Goal: Find specific page/section: Find specific page/section

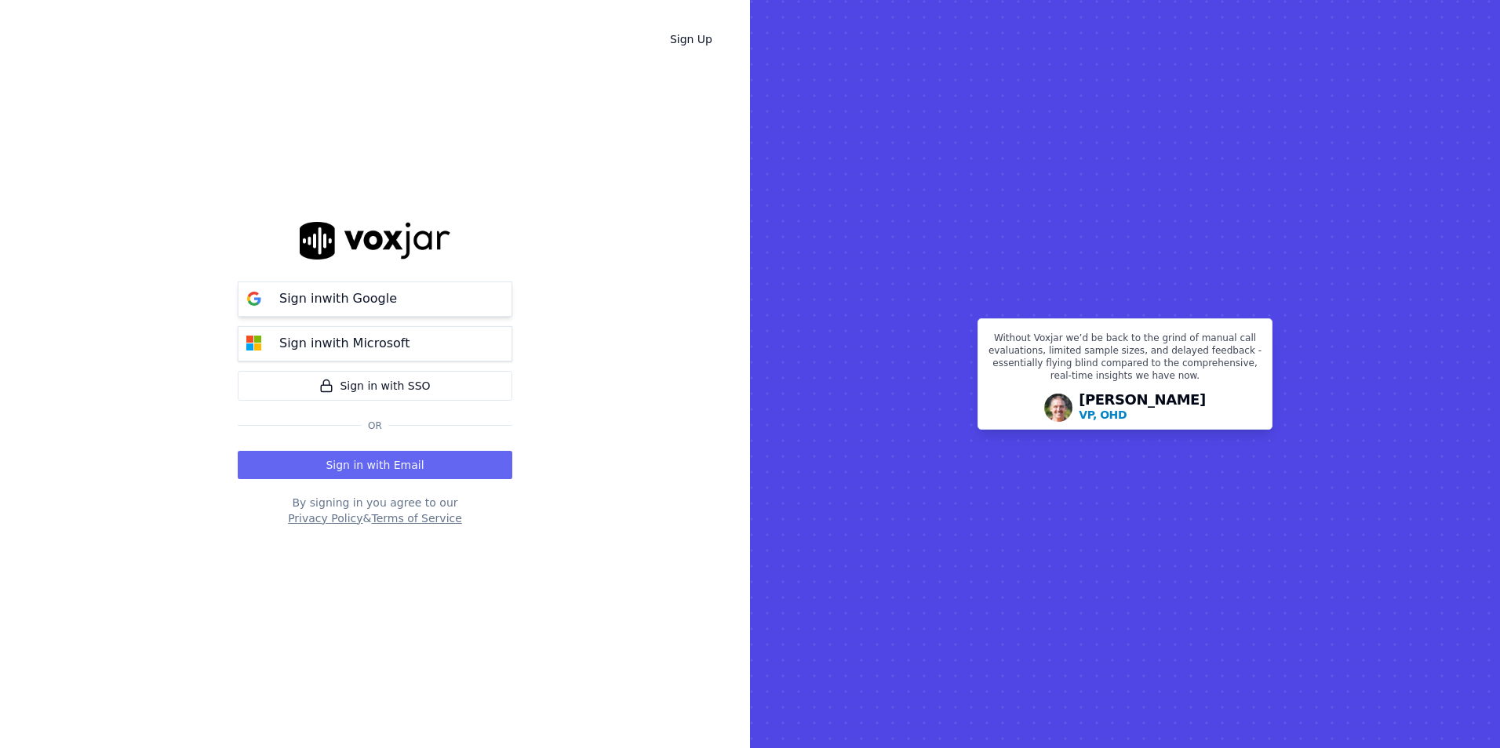
click at [378, 303] on p "Sign in with Google" at bounding box center [338, 298] width 118 height 19
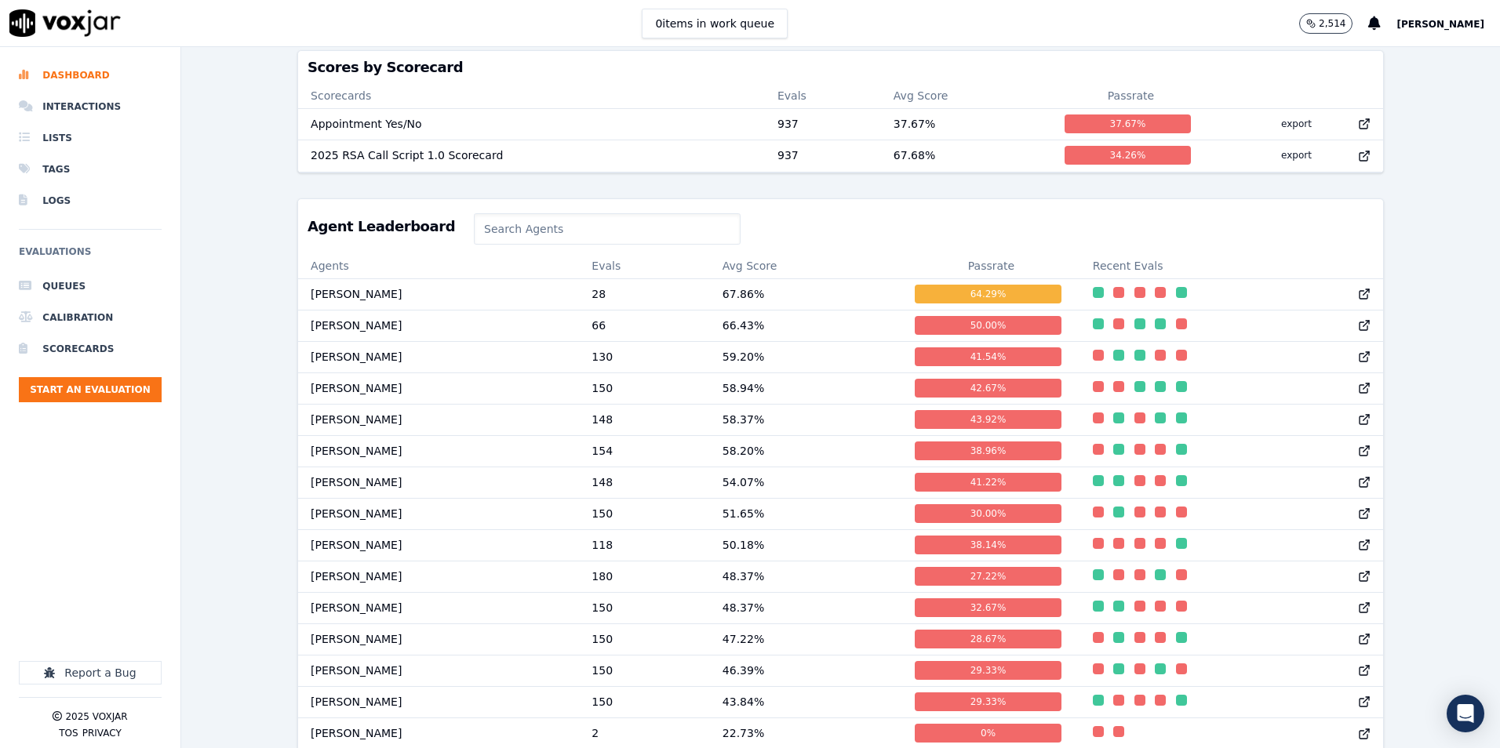
scroll to position [684, 0]
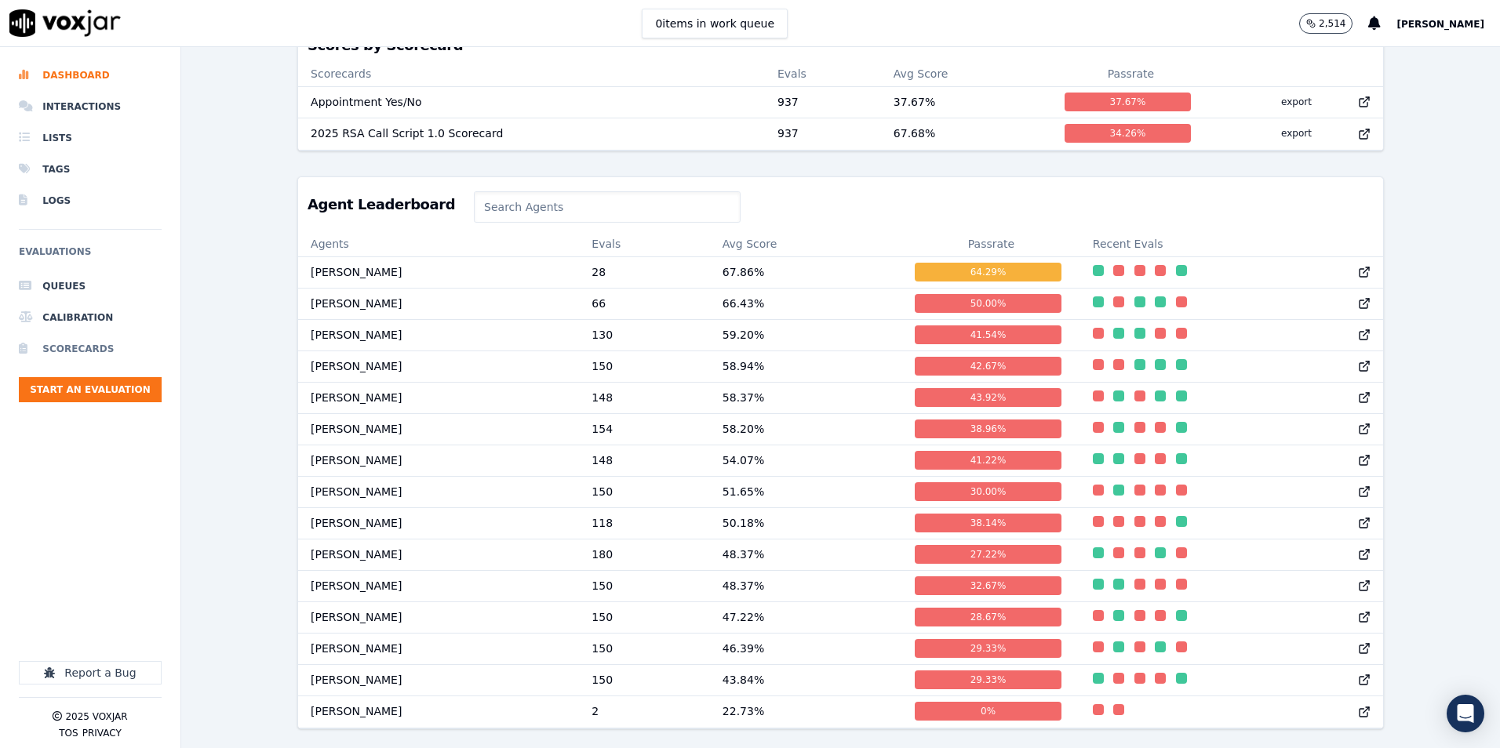
click at [83, 357] on li "Scorecards" at bounding box center [90, 348] width 143 height 31
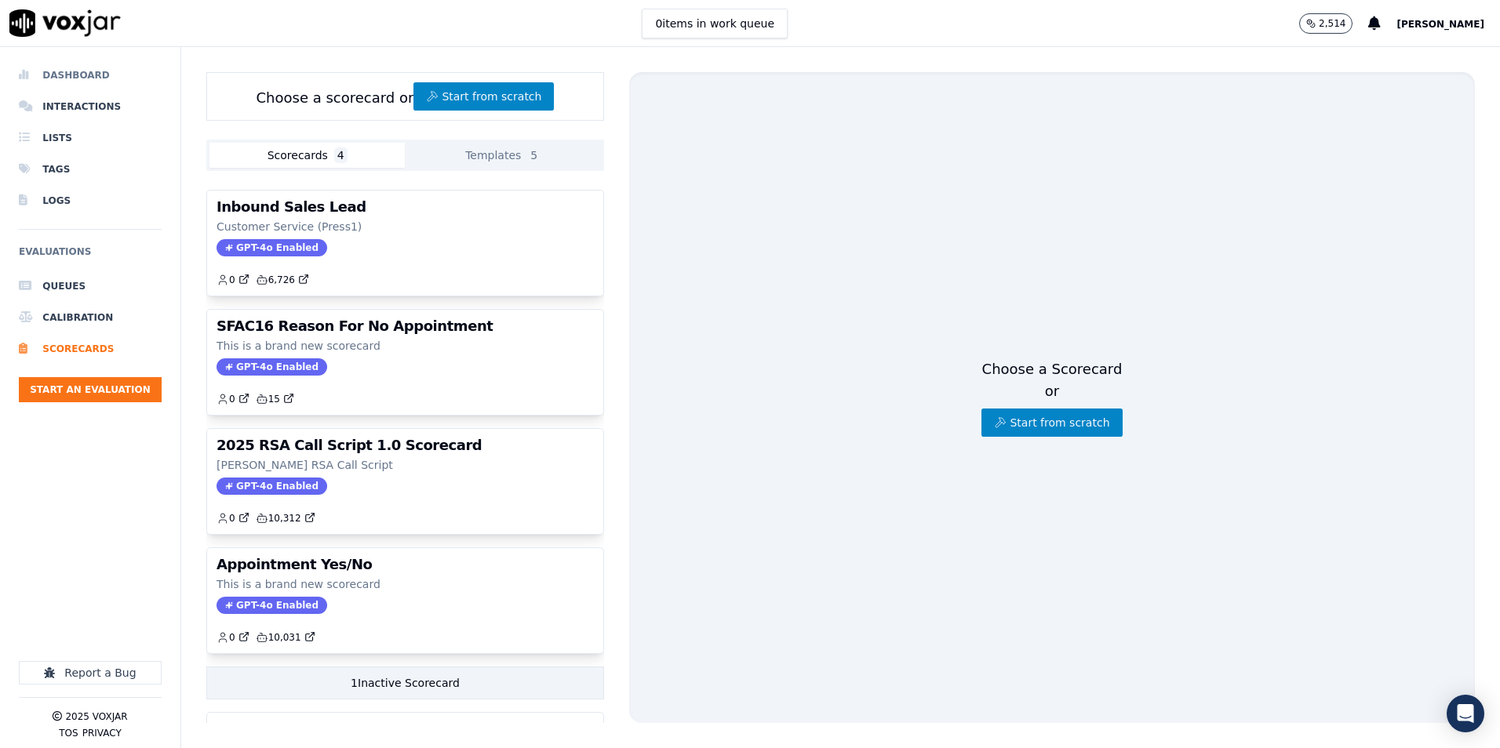
click at [86, 82] on li "Dashboard" at bounding box center [90, 75] width 143 height 31
